Goal: Task Accomplishment & Management: Manage account settings

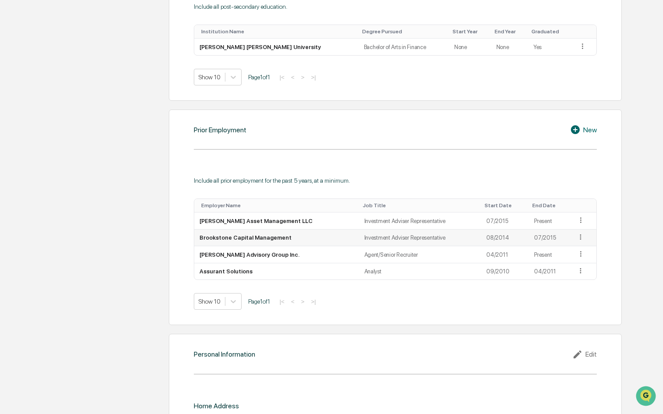
scroll to position [539, 0]
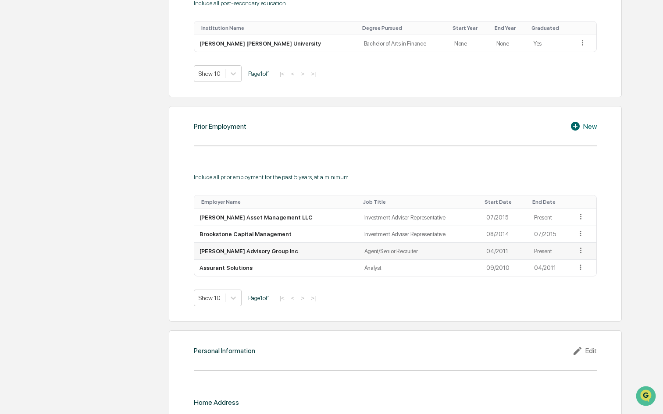
click at [578, 249] on icon at bounding box center [581, 250] width 8 height 8
click at [570, 262] on div "Edit" at bounding box center [571, 263] width 28 height 14
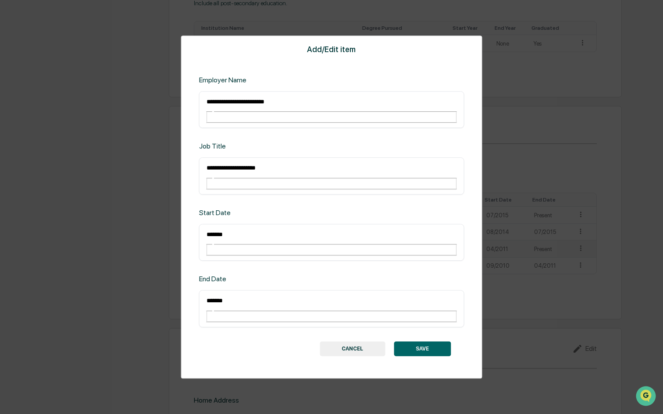
click at [239, 296] on input "*******" at bounding box center [237, 301] width 63 height 11
drag, startPoint x: 239, startPoint y: 283, endPoint x: 189, endPoint y: 284, distance: 49.6
click at [189, 284] on div "**********" at bounding box center [331, 208] width 301 height 344
type input "*"
click at [203, 291] on div "****** ​" at bounding box center [331, 309] width 265 height 37
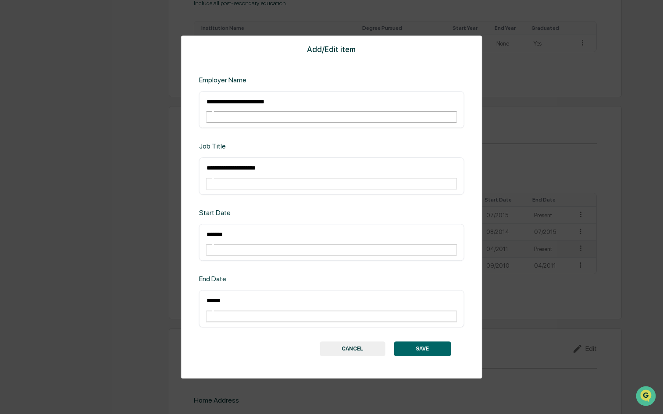
click at [206, 296] on input "******" at bounding box center [237, 301] width 63 height 11
type input "*******"
click at [435, 342] on button "SAVE" at bounding box center [422, 349] width 57 height 15
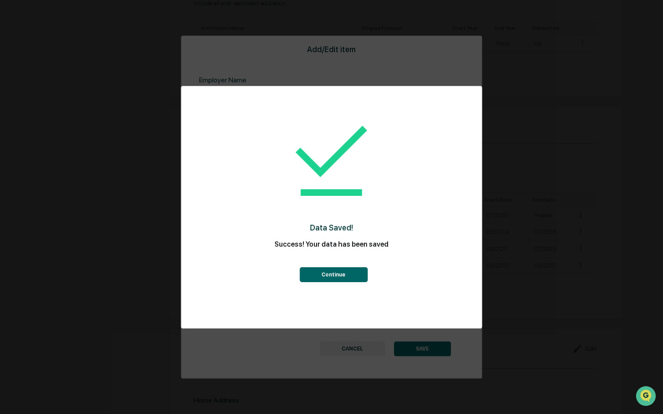
click at [338, 279] on button "Continue" at bounding box center [334, 275] width 68 height 15
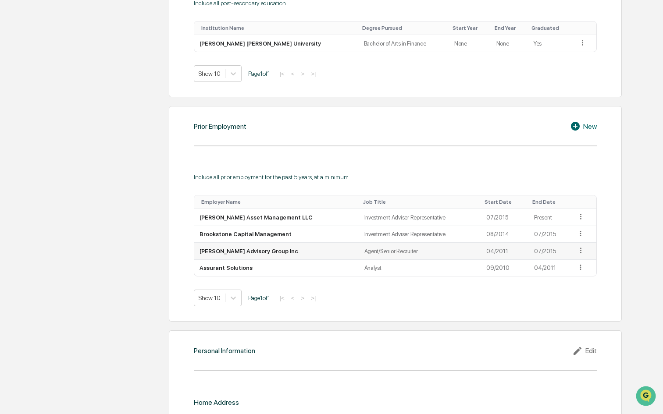
click at [579, 251] on icon at bounding box center [581, 250] width 8 height 8
click at [571, 263] on div "Edit" at bounding box center [571, 263] width 28 height 14
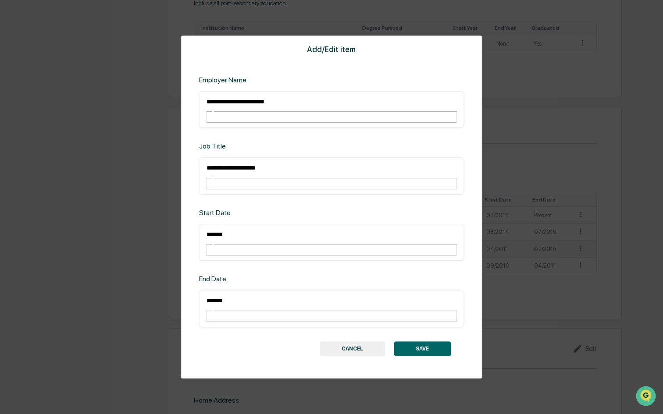
drag, startPoint x: 231, startPoint y: 282, endPoint x: 183, endPoint y: 282, distance: 48.2
click at [184, 282] on div "**********" at bounding box center [331, 208] width 301 height 344
type input "*******"
click at [414, 342] on button "SAVE" at bounding box center [422, 349] width 57 height 15
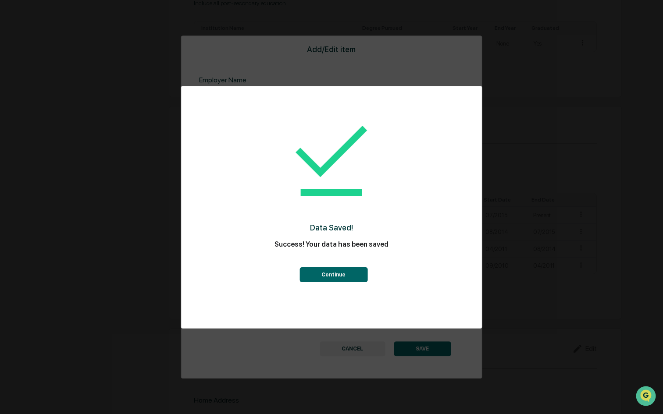
click at [333, 268] on button "Continue" at bounding box center [334, 275] width 68 height 15
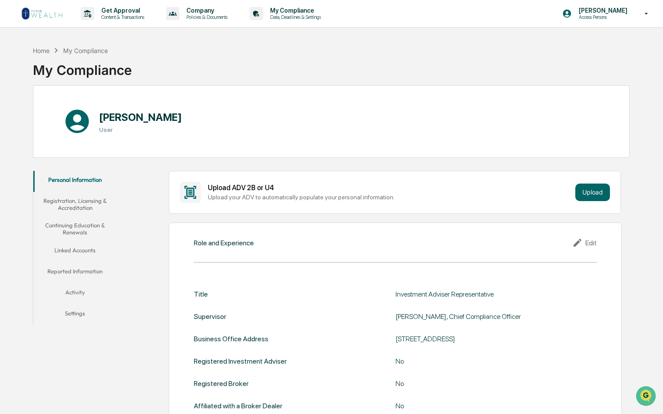
scroll to position [0, 0]
click at [75, 202] on button "Registration, Licensing & Accreditation" at bounding box center [74, 204] width 83 height 25
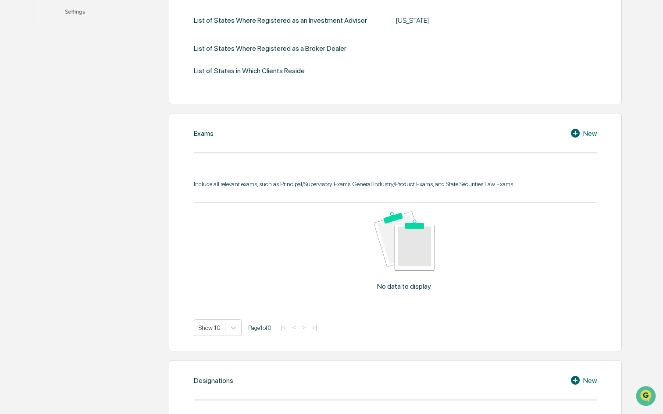
scroll to position [303, 0]
click at [582, 133] on icon at bounding box center [576, 132] width 13 height 11
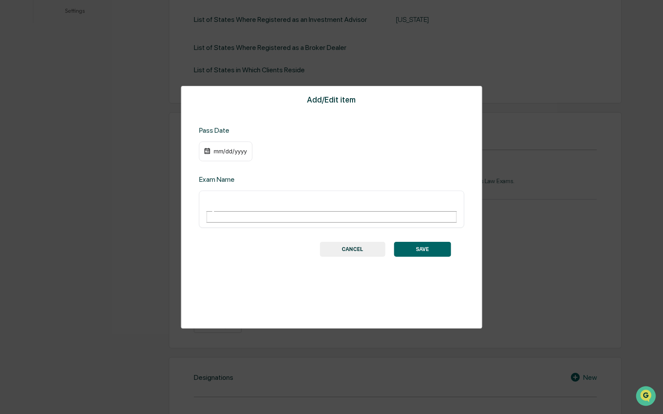
click at [247, 205] on div "​" at bounding box center [331, 209] width 265 height 37
click at [225, 193] on div "​" at bounding box center [331, 209] width 265 height 37
click at [221, 153] on div "mm/dd/yyyy" at bounding box center [230, 151] width 35 height 7
click at [373, 234] on div at bounding box center [331, 207] width 663 height 414
click at [269, 201] on input "text" at bounding box center [237, 201] width 63 height 11
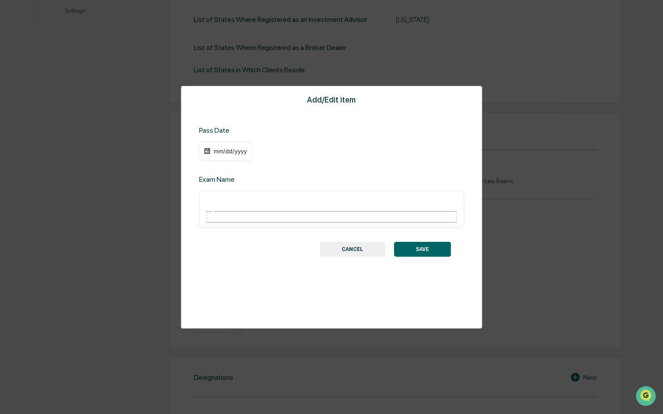
click at [227, 154] on div "mm/dd/yyyy" at bounding box center [230, 151] width 35 height 7
click at [371, 260] on div at bounding box center [331, 207] width 663 height 414
click at [228, 148] on div "mm/dd/yyyy" at bounding box center [230, 151] width 35 height 7
click at [233, 150] on div "09/11/2025" at bounding box center [230, 151] width 35 height 7
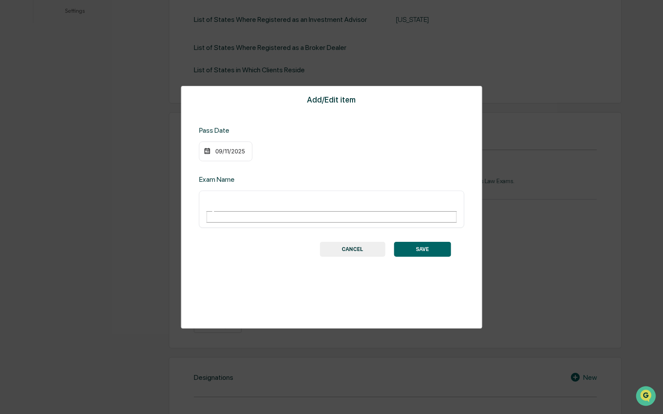
click at [223, 154] on div "[DATE]" at bounding box center [230, 151] width 35 height 7
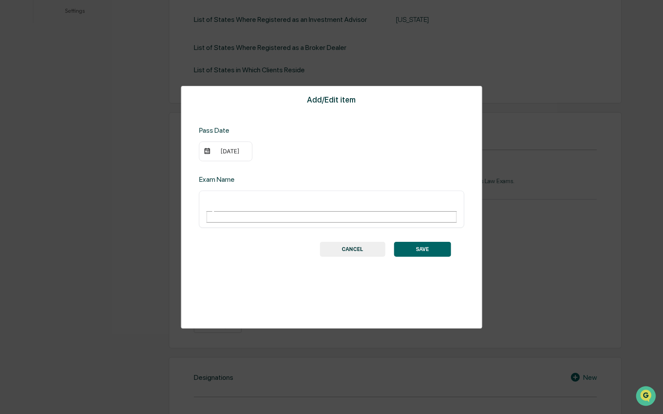
click at [220, 203] on input "text" at bounding box center [237, 201] width 63 height 11
type input "*********"
click at [430, 242] on button "SAVE" at bounding box center [422, 249] width 57 height 15
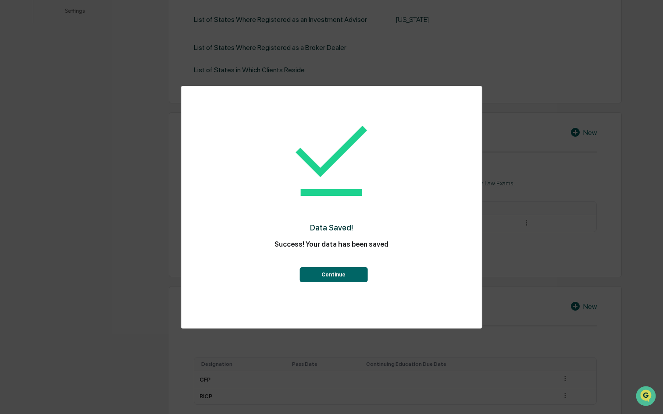
click at [350, 271] on button "Continue" at bounding box center [334, 275] width 68 height 15
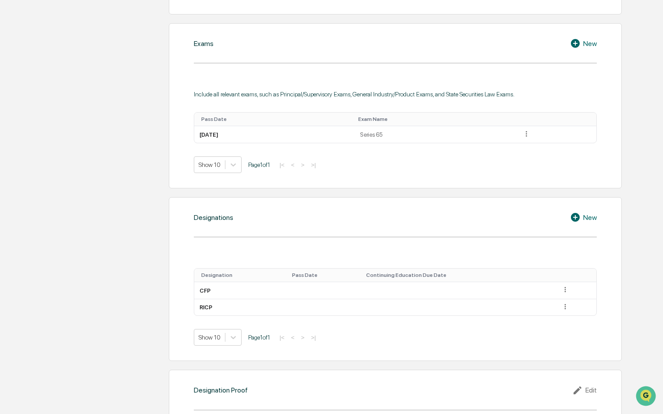
scroll to position [393, 0]
click at [562, 289] on icon at bounding box center [565, 290] width 8 height 8
click at [550, 300] on div "Edit" at bounding box center [555, 302] width 28 height 14
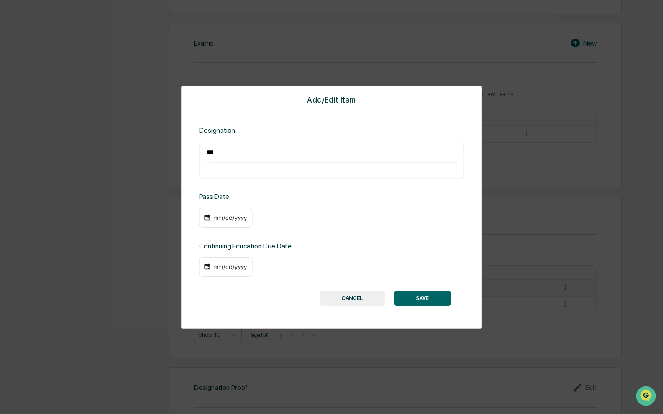
click at [225, 214] on div "mm/dd/yyyy" at bounding box center [230, 217] width 35 height 7
click at [249, 257] on div "mm/dd/yyyy" at bounding box center [226, 267] width 54 height 20
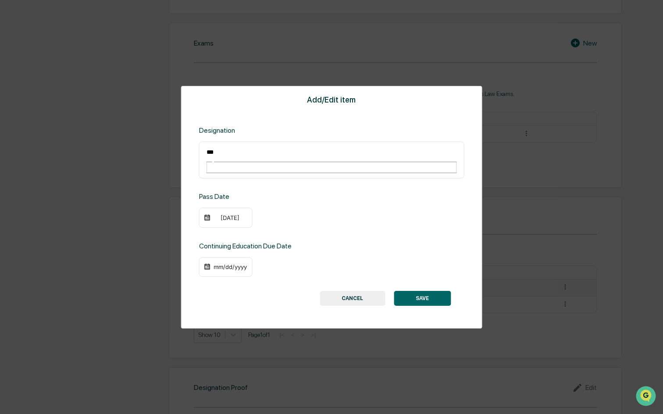
click at [232, 264] on div "mm/dd/yyyy" at bounding box center [230, 267] width 35 height 7
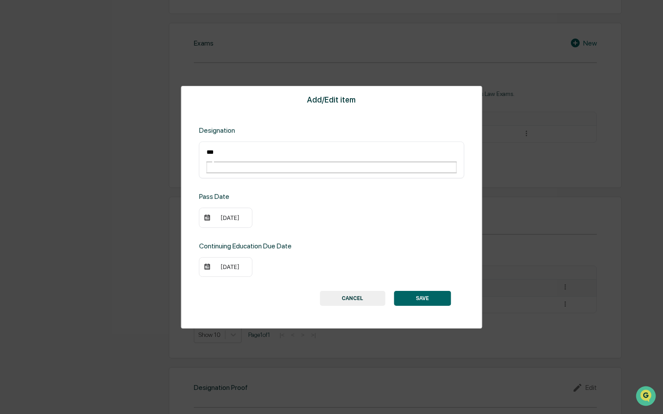
click at [221, 264] on div "[DATE]" at bounding box center [230, 267] width 35 height 7
click at [414, 291] on button "SAVE" at bounding box center [422, 298] width 57 height 15
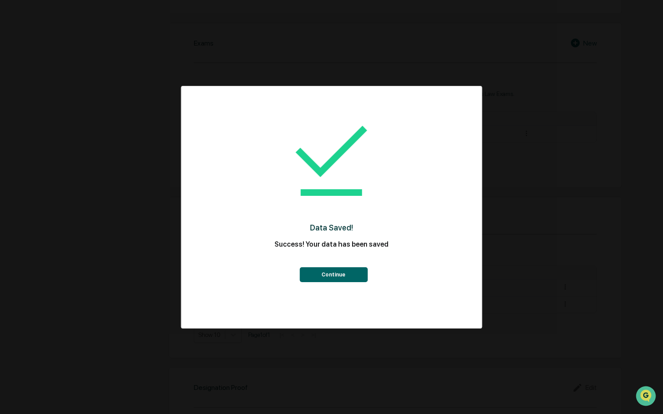
click at [346, 268] on button "Continue" at bounding box center [334, 275] width 68 height 15
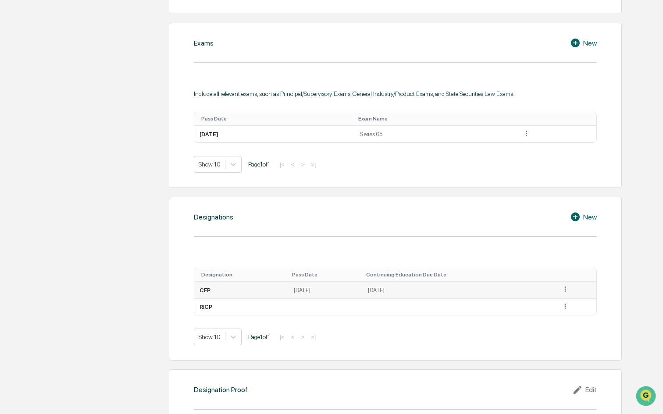
click at [424, 291] on td "[DATE]" at bounding box center [459, 290] width 193 height 17
click at [570, 288] on icon at bounding box center [565, 290] width 8 height 8
click at [564, 298] on div "Edit" at bounding box center [555, 302] width 28 height 14
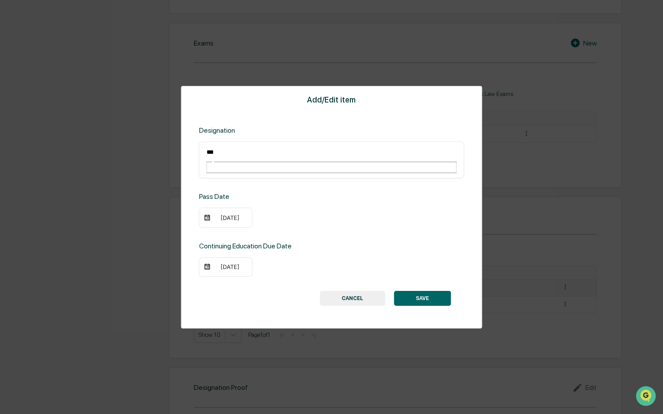
click at [226, 214] on div "[DATE]" at bounding box center [230, 217] width 35 height 7
click at [229, 264] on div "[DATE]" at bounding box center [230, 267] width 35 height 7
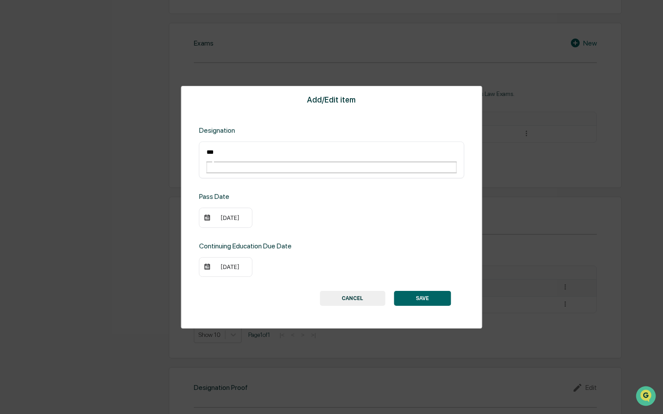
click at [239, 264] on div "[DATE]" at bounding box center [230, 267] width 35 height 7
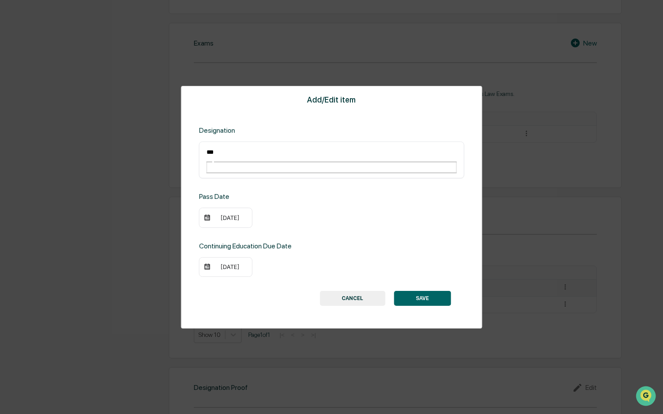
click at [221, 264] on div "[DATE]" at bounding box center [230, 267] width 35 height 7
click at [422, 291] on button "SAVE" at bounding box center [422, 298] width 57 height 15
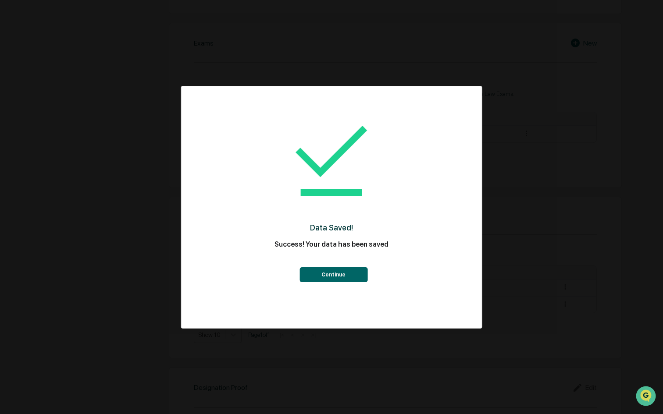
click at [352, 278] on button "Continue" at bounding box center [334, 275] width 68 height 15
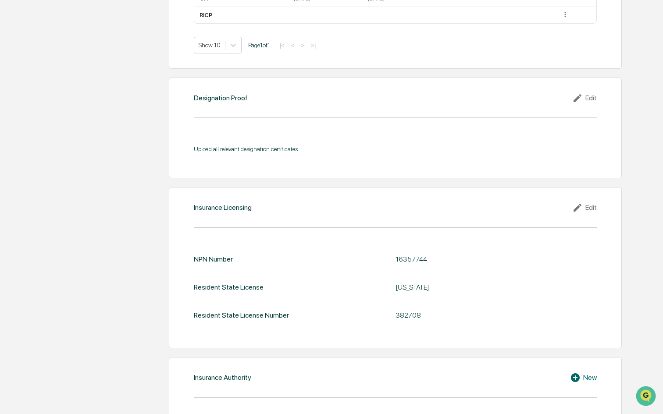
scroll to position [685, 0]
click at [592, 90] on div "Designation Proof Edit Upload all relevant designation certificates." at bounding box center [395, 127] width 453 height 101
click at [592, 95] on div "Edit" at bounding box center [584, 98] width 25 height 11
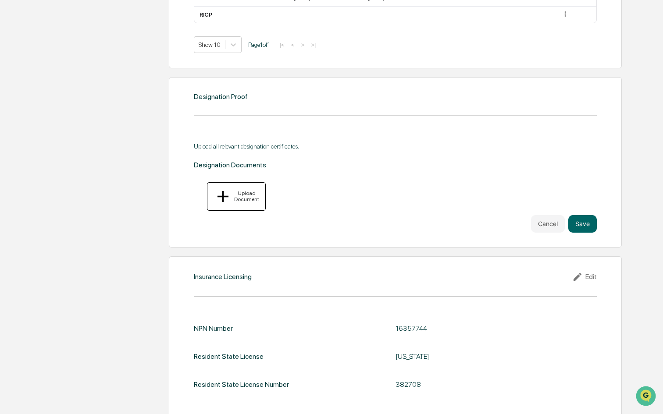
click at [243, 192] on div "Upload Document" at bounding box center [245, 196] width 27 height 12
